Goal: Information Seeking & Learning: Learn about a topic

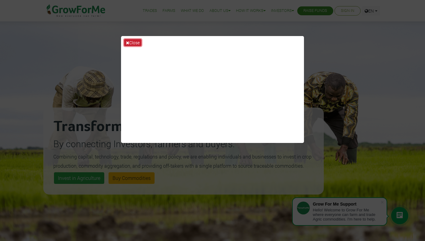
click at [135, 45] on button "Close" at bounding box center [132, 42] width 17 height 7
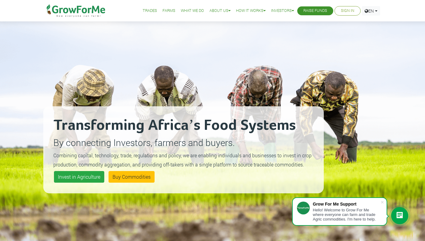
scroll to position [2, 0]
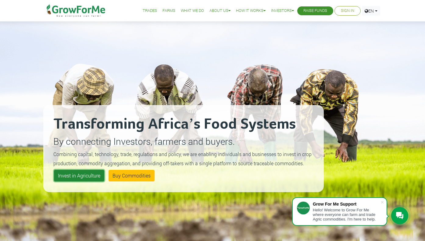
click at [78, 177] on link "Invest in Agriculture" at bounding box center [79, 176] width 50 height 12
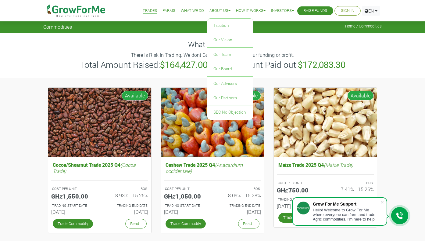
click at [215, 10] on link "About Us" at bounding box center [220, 11] width 21 height 6
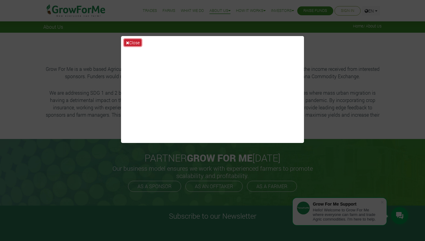
click at [130, 42] on button "Close" at bounding box center [132, 42] width 17 height 7
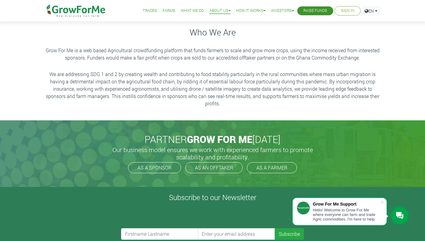
scroll to position [24, 0]
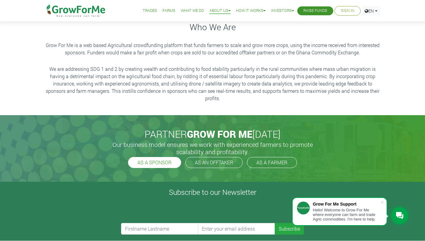
click at [168, 162] on link "AS A SPONSOR" at bounding box center [154, 162] width 53 height 11
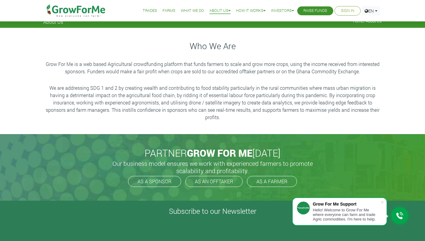
scroll to position [0, 0]
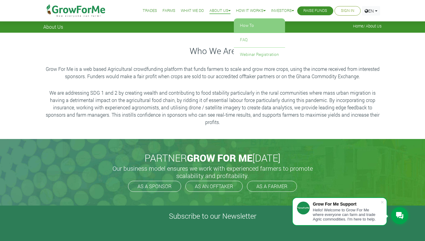
click at [249, 25] on link "How To" at bounding box center [259, 26] width 51 height 14
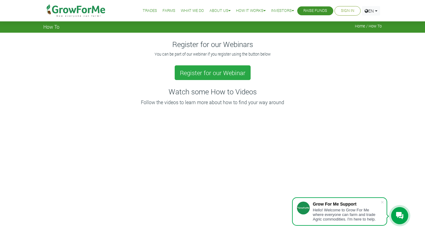
click at [166, 11] on link "Farms" at bounding box center [169, 11] width 13 height 6
